Goal: Task Accomplishment & Management: Complete application form

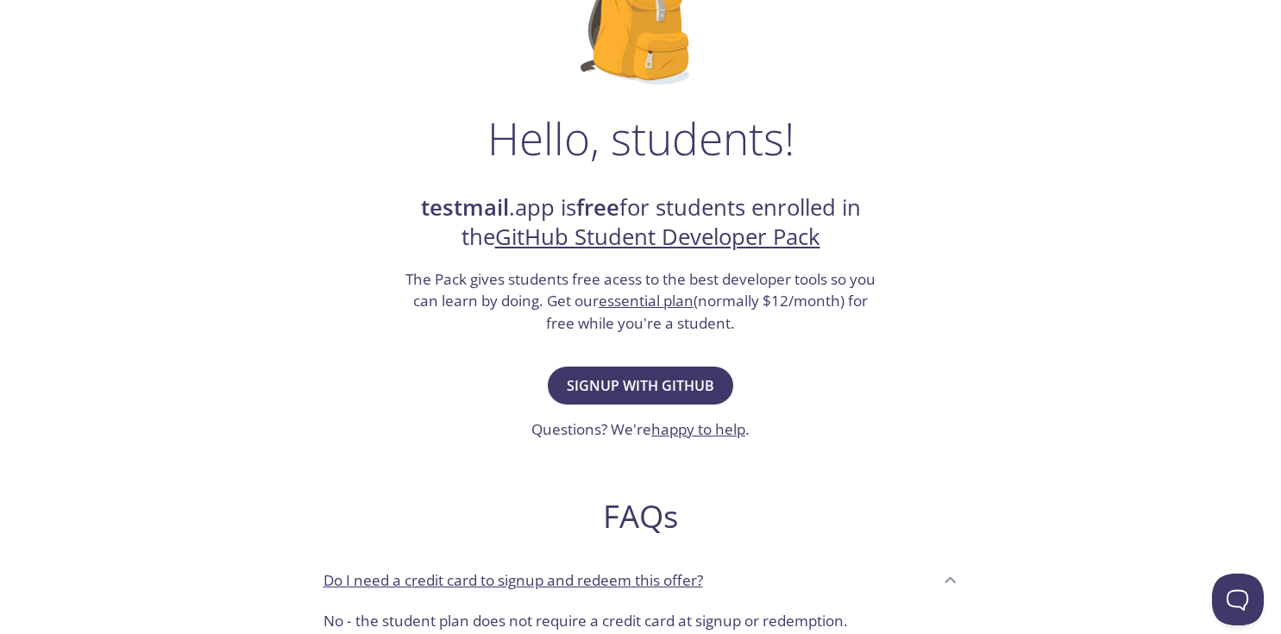
scroll to position [176, 0]
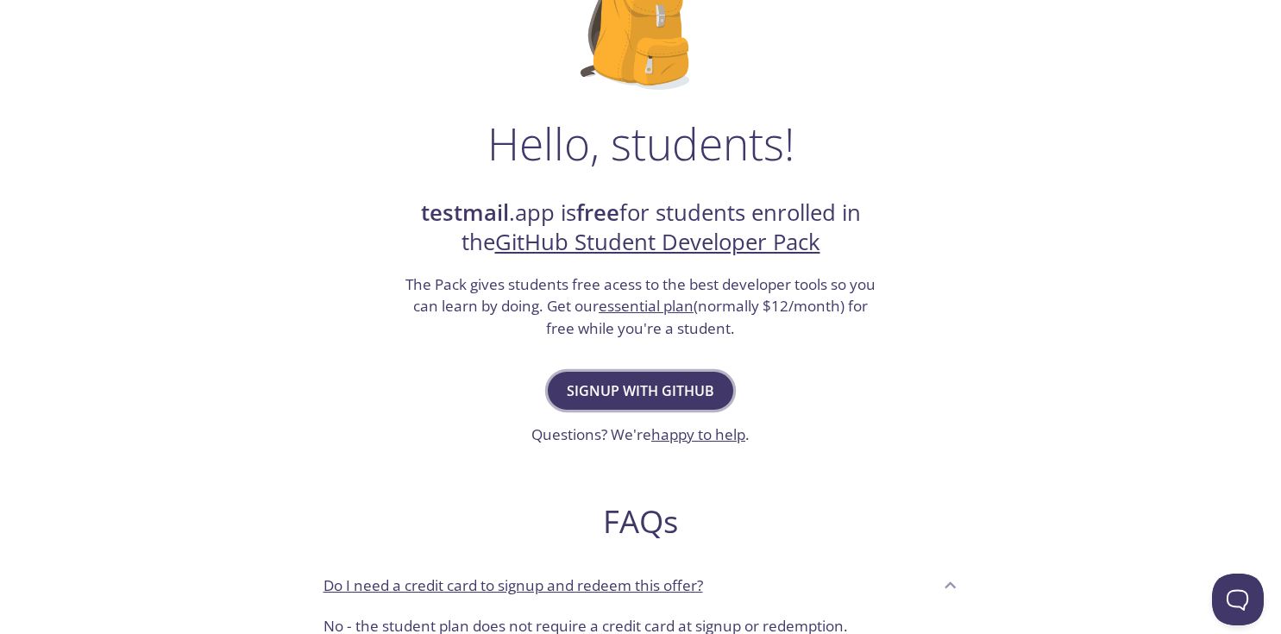
click at [613, 386] on span "Signup with GitHub" at bounding box center [640, 391] width 147 height 24
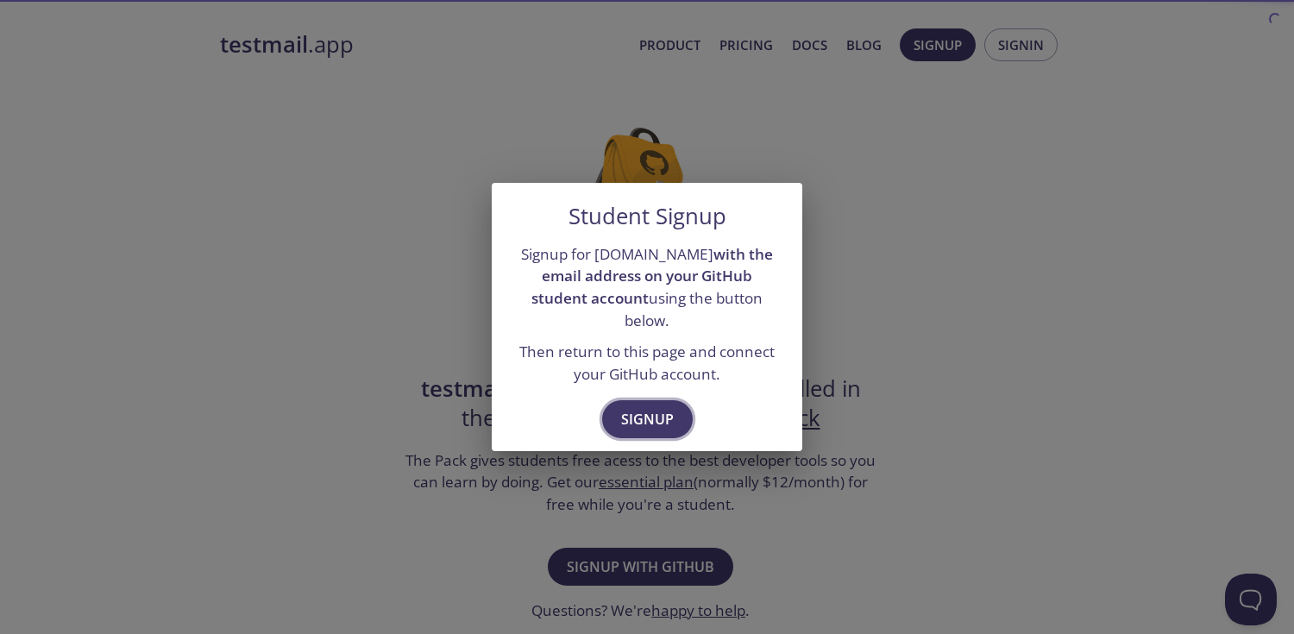
click at [643, 408] on span "Signup" at bounding box center [647, 419] width 53 height 24
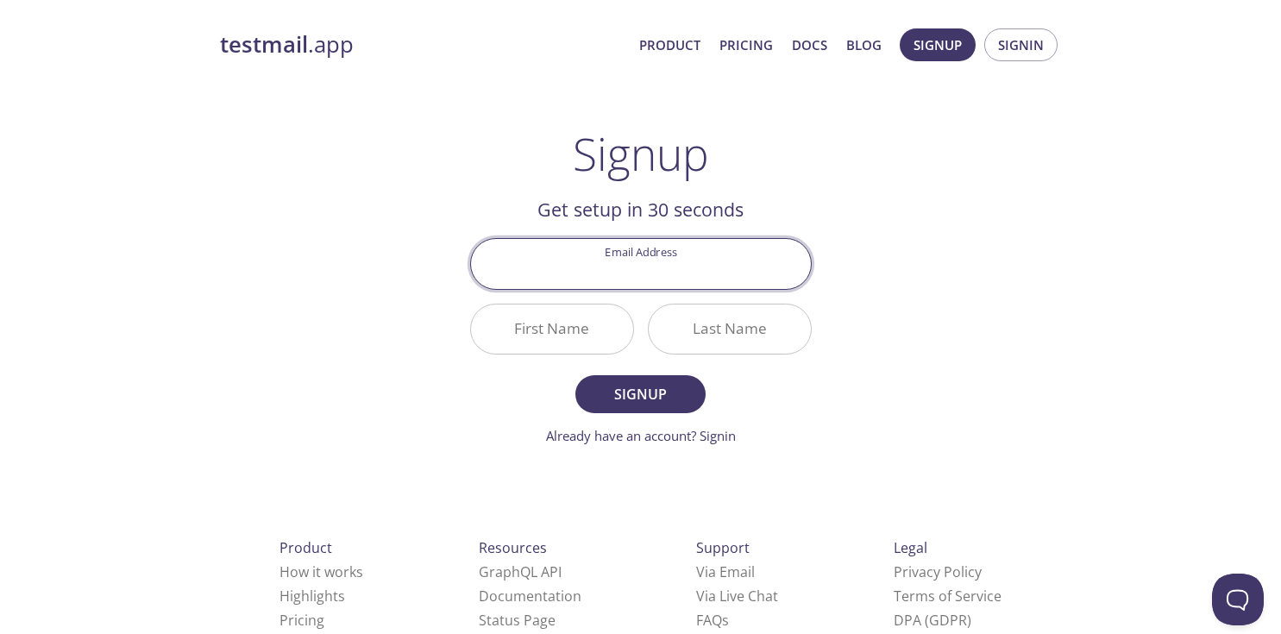
click at [708, 280] on input "Email Address" at bounding box center [641, 263] width 340 height 49
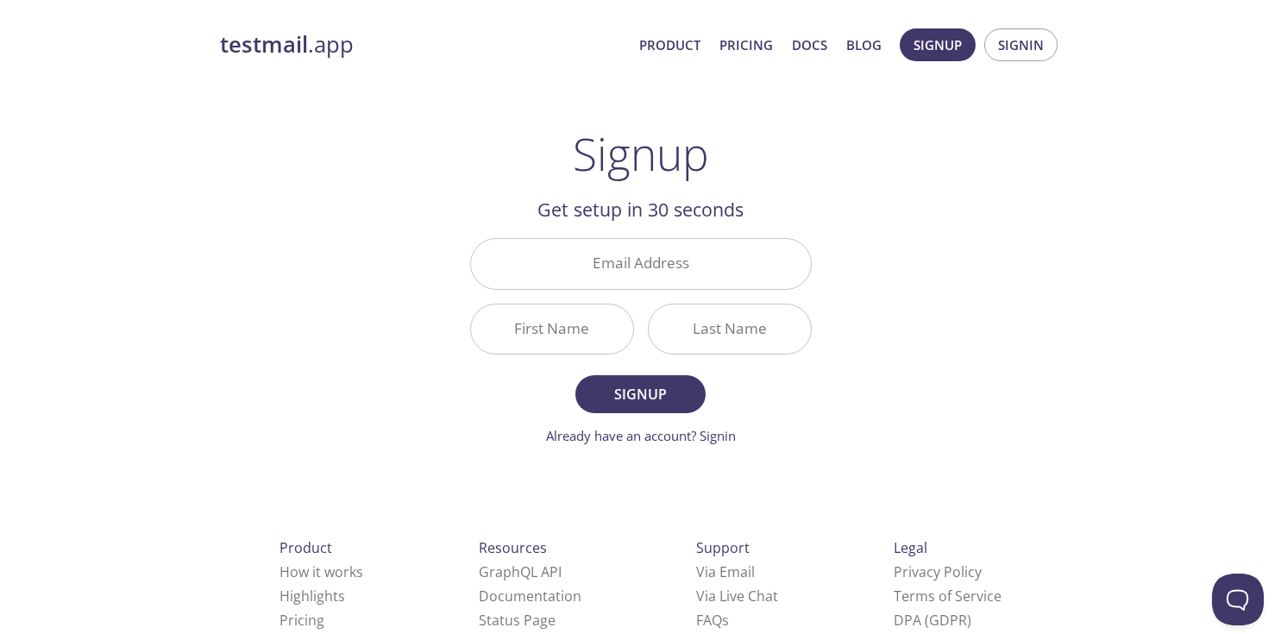
click at [933, 285] on div "testmail .app Product Pricing Docs Blog Signup Signin Signup Get setup in 30 se…" at bounding box center [640, 413] width 883 height 792
click at [668, 253] on input "Email Address" at bounding box center [641, 263] width 340 height 49
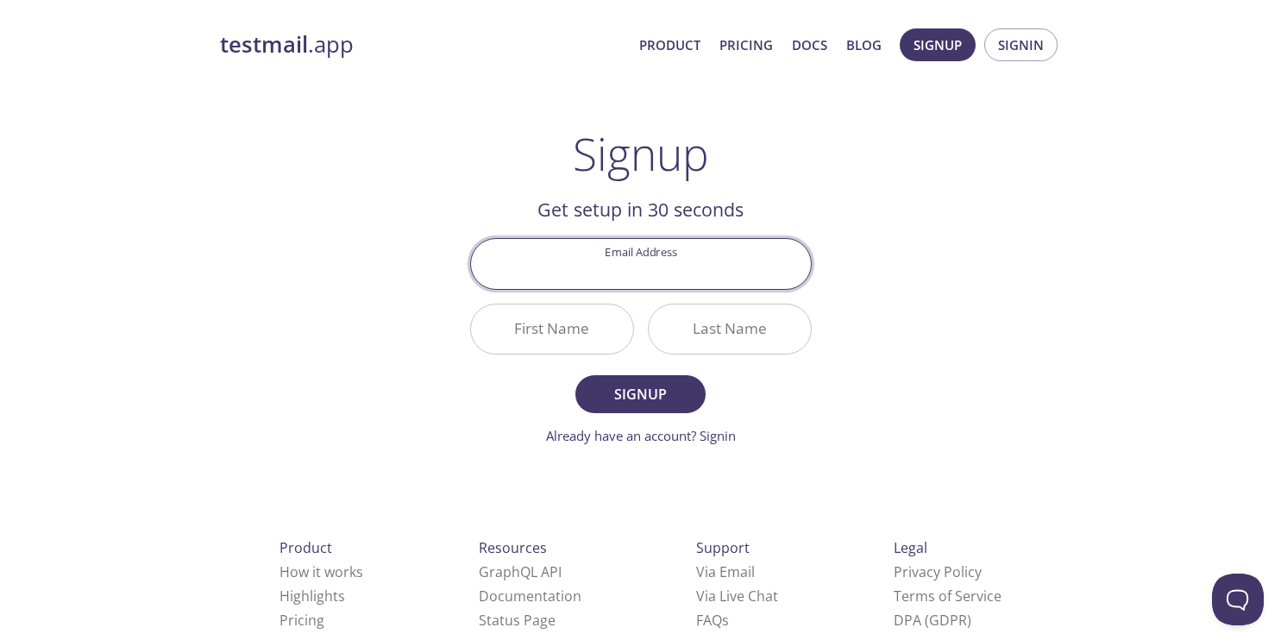
type input "[EMAIL_ADDRESS][DOMAIN_NAME]"
click at [549, 332] on input "First Name" at bounding box center [552, 328] width 162 height 49
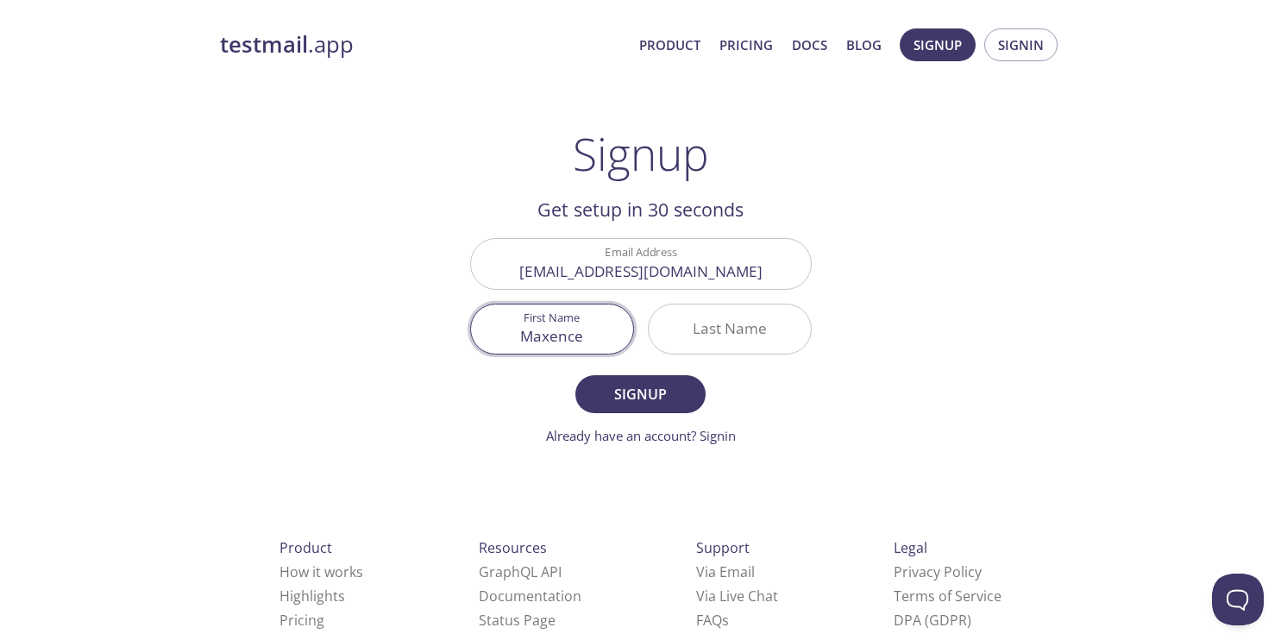
type input "Maxence"
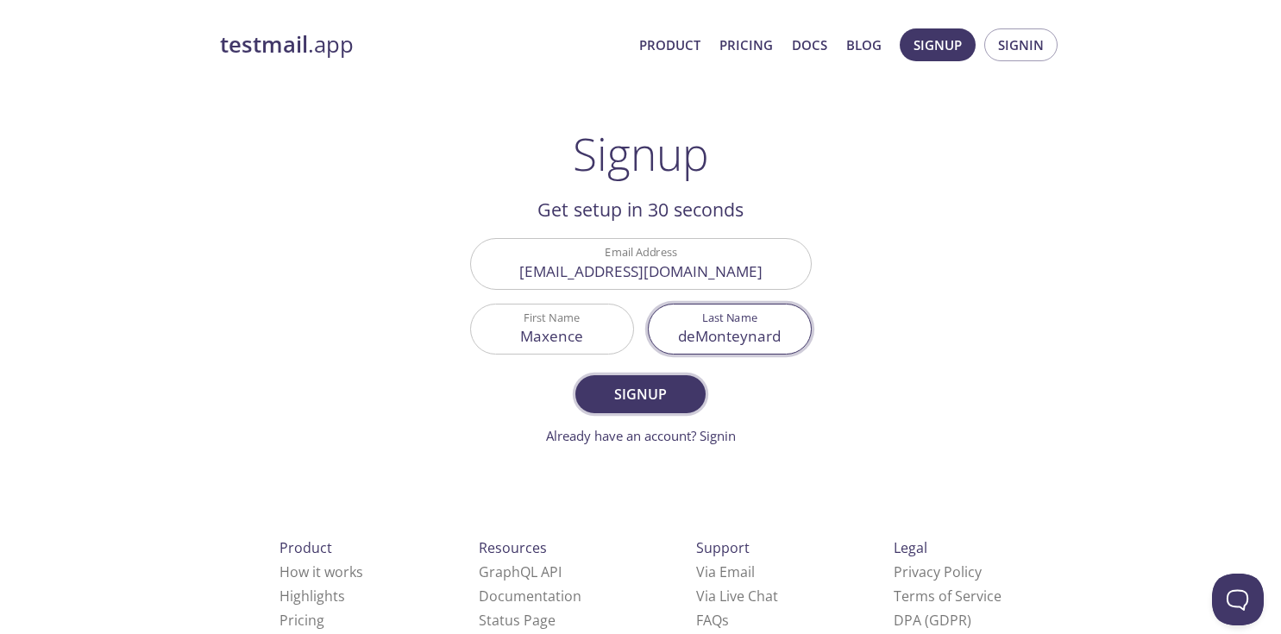
type input "deMonteynard"
click at [639, 386] on span "Signup" at bounding box center [639, 394] width 91 height 24
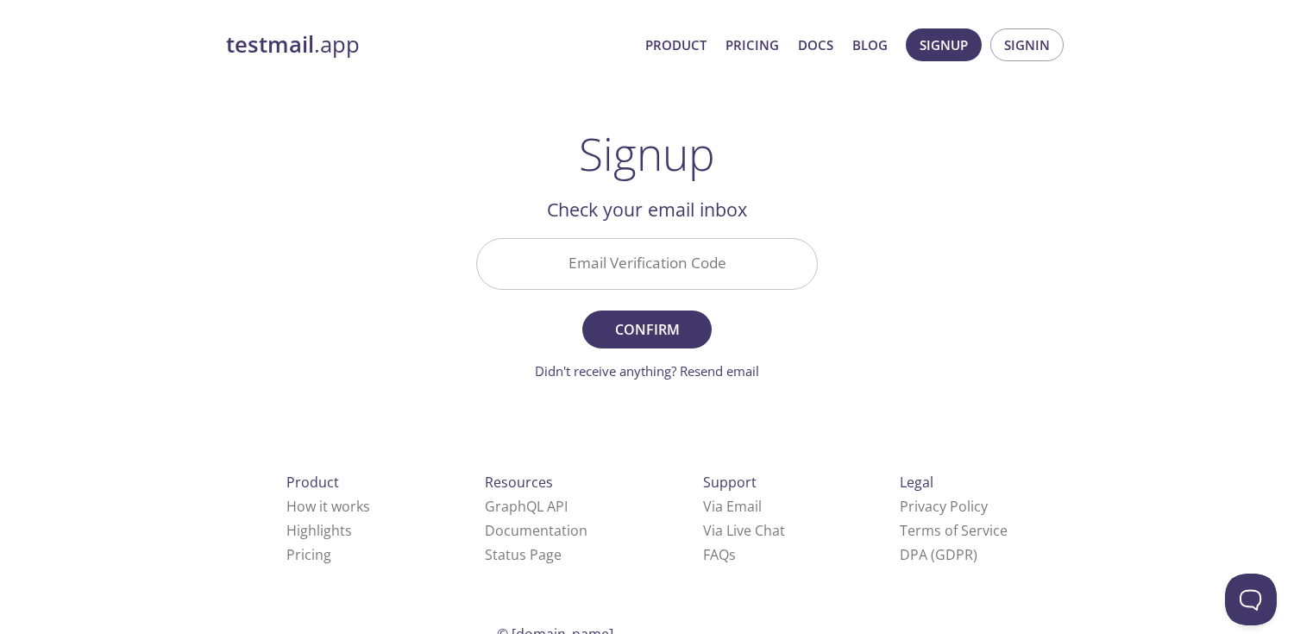
click at [628, 278] on input "Email Verification Code" at bounding box center [647, 263] width 340 height 49
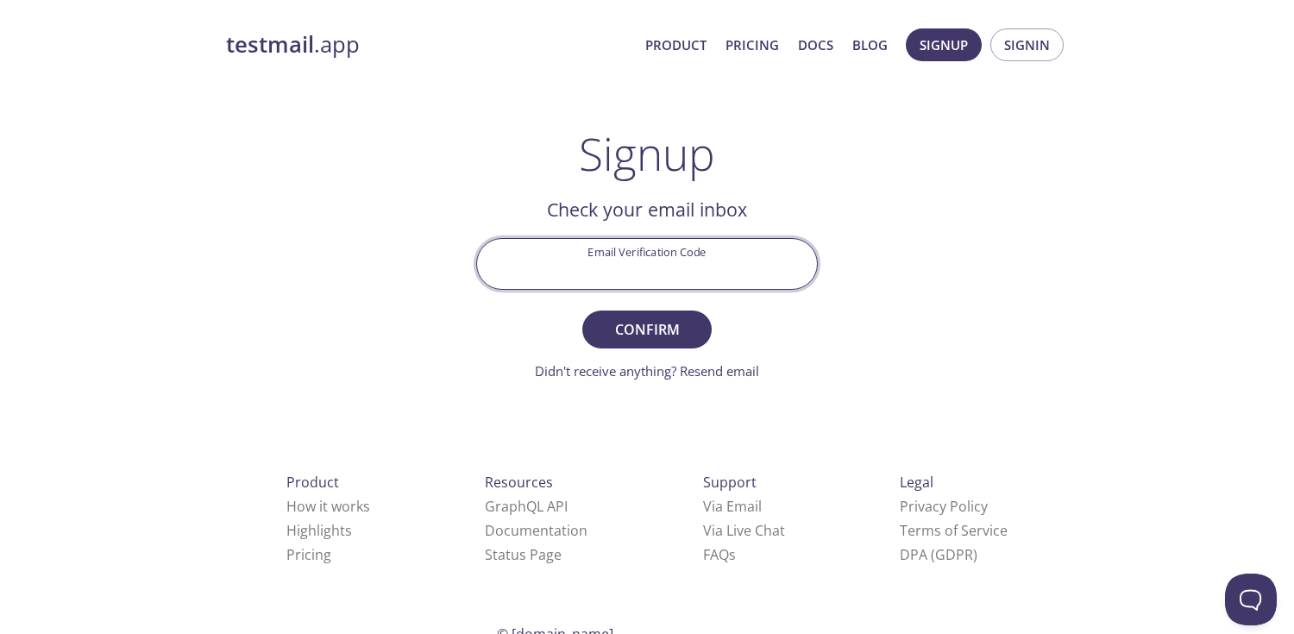
paste input "NW91H3M"
type input "NW91H3M"
click at [688, 329] on span "Confirm" at bounding box center [646, 329] width 91 height 24
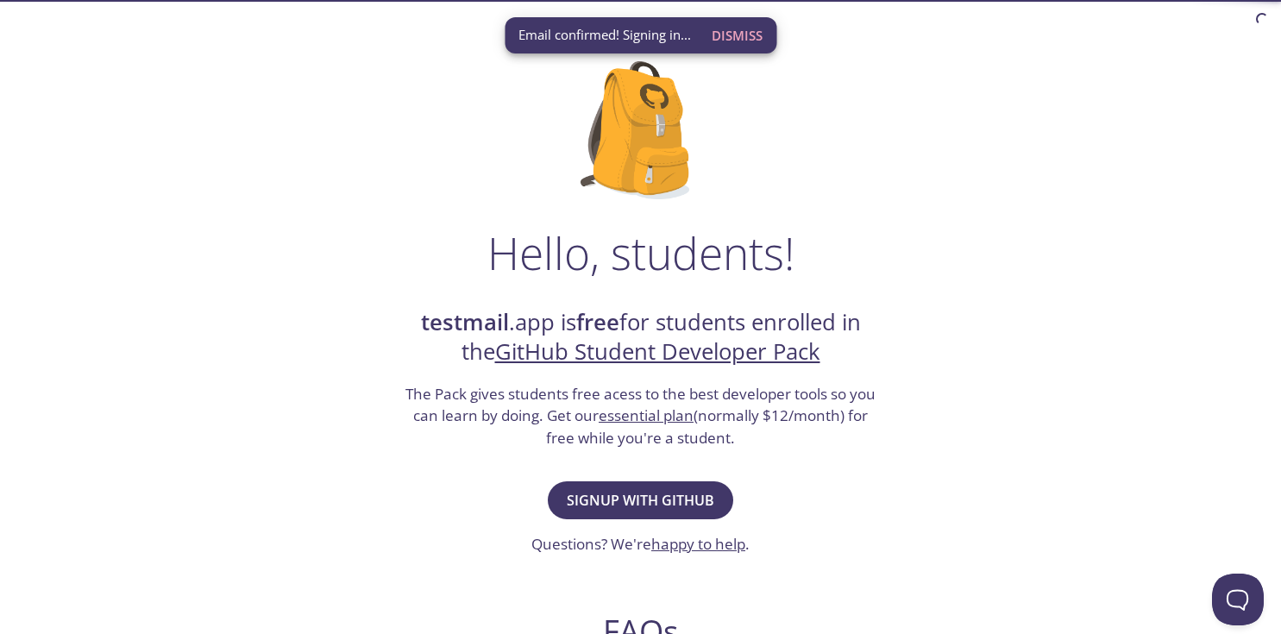
scroll to position [90, 0]
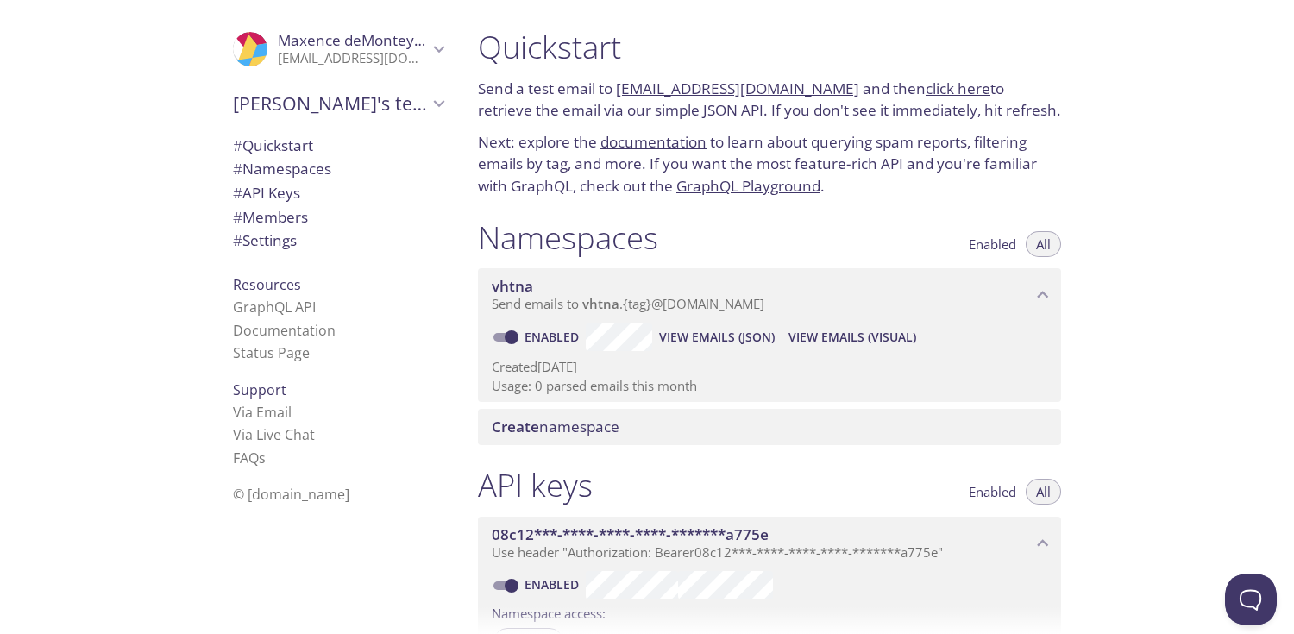
click at [558, 89] on p "Send a test email to [EMAIL_ADDRESS][DOMAIN_NAME] and then click here to retrie…" at bounding box center [769, 100] width 583 height 44
click at [558, 89] on p "Send a test email to vhtna.test@inbox.testmail.app and then click here to retri…" at bounding box center [769, 100] width 583 height 44
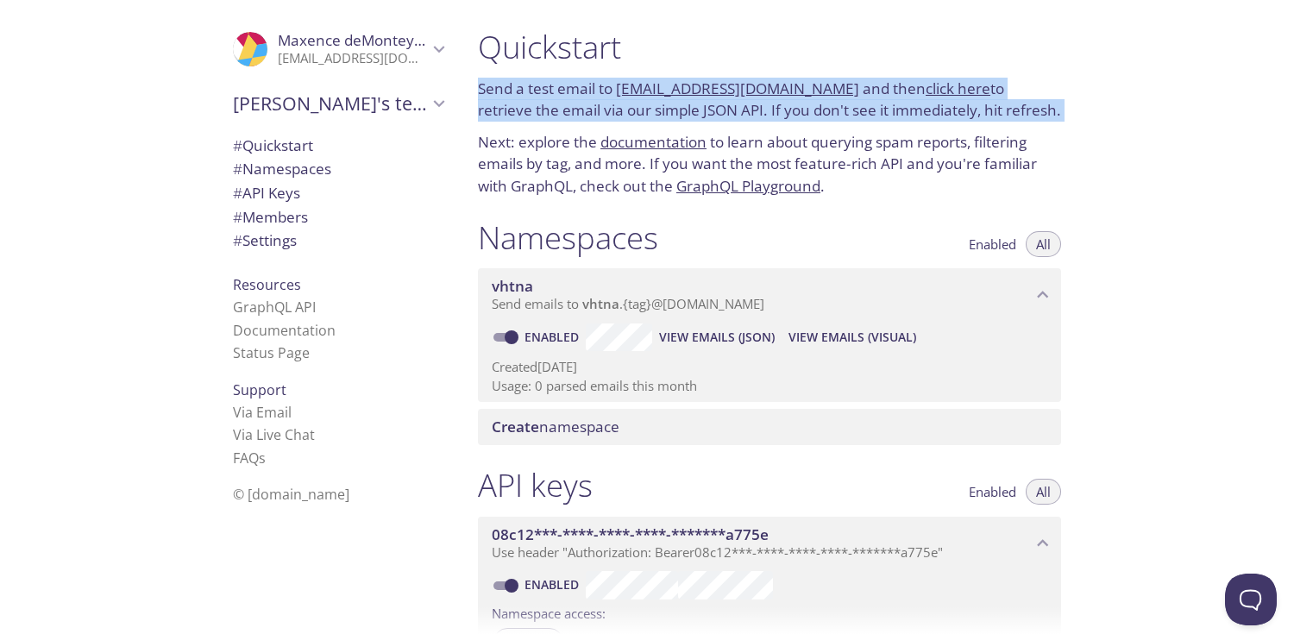
click at [558, 89] on p "Send a test email to vhtna.test@inbox.testmail.app and then click here to retri…" at bounding box center [769, 100] width 583 height 44
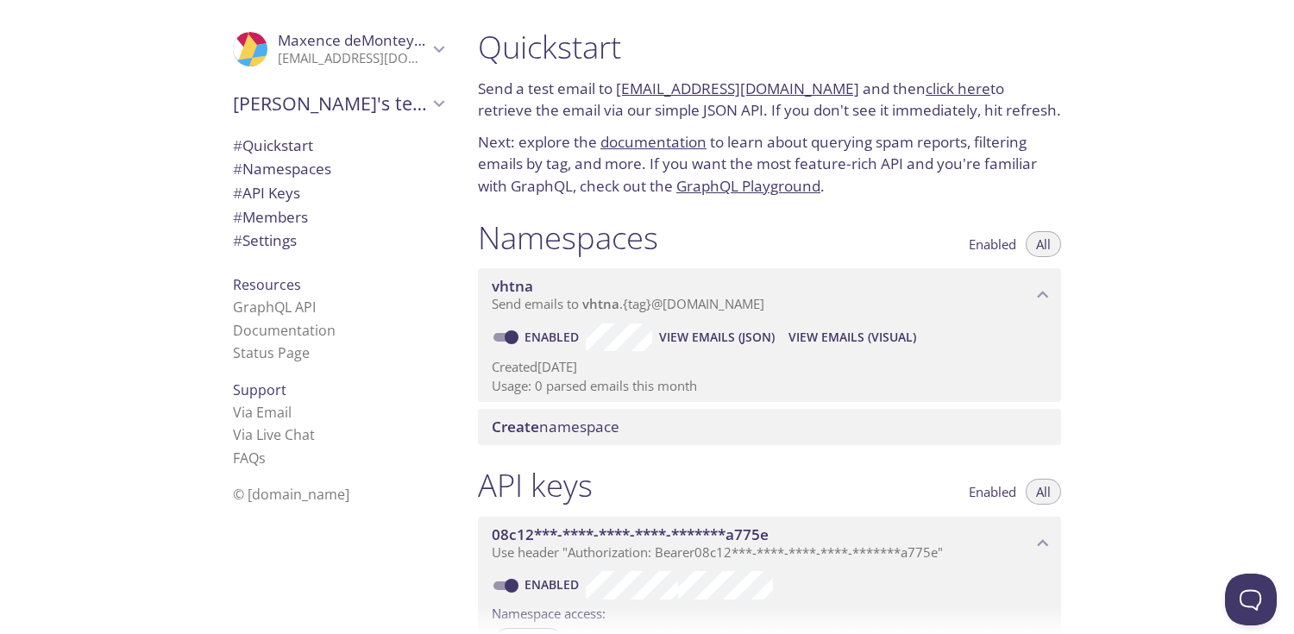
click at [819, 125] on div "Quickstart Send a test email to vhtna.test@inbox.testmail.app and then click he…" at bounding box center [769, 112] width 611 height 191
click at [270, 185] on span "# API Keys" at bounding box center [266, 193] width 67 height 20
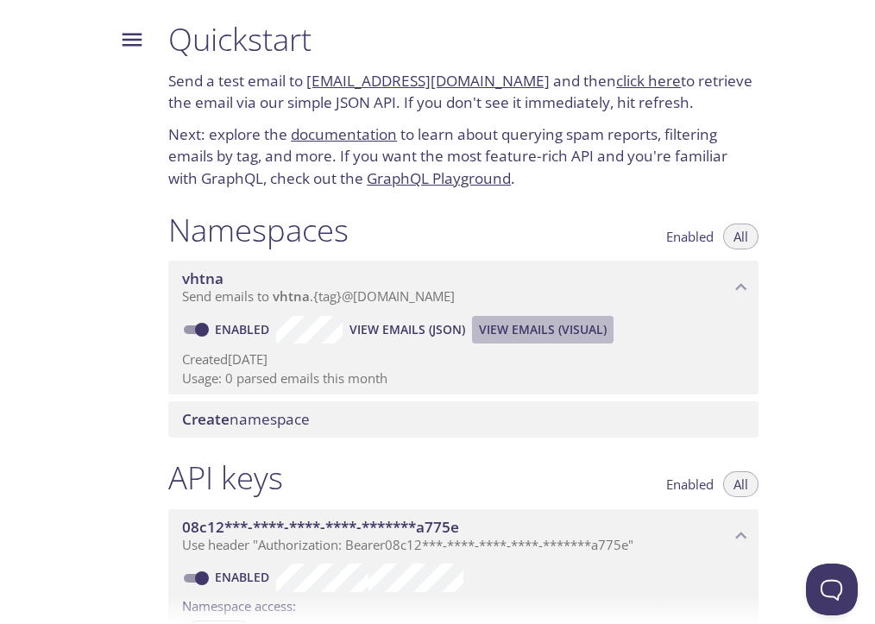
click at [523, 324] on span "View Emails (Visual)" at bounding box center [543, 329] width 128 height 21
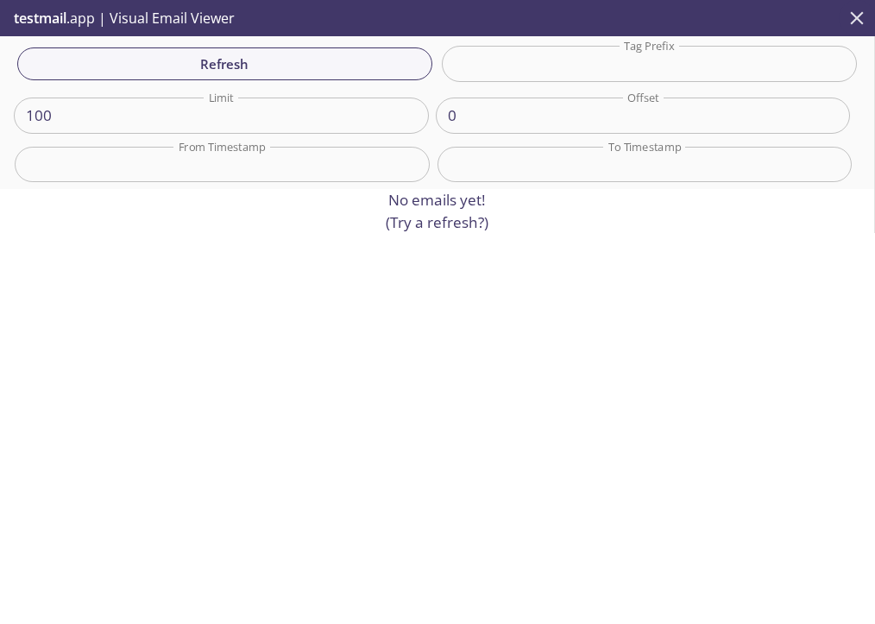
click at [860, 21] on icon "close" at bounding box center [856, 17] width 13 height 13
